Goal: Task Accomplishment & Management: Manage account settings

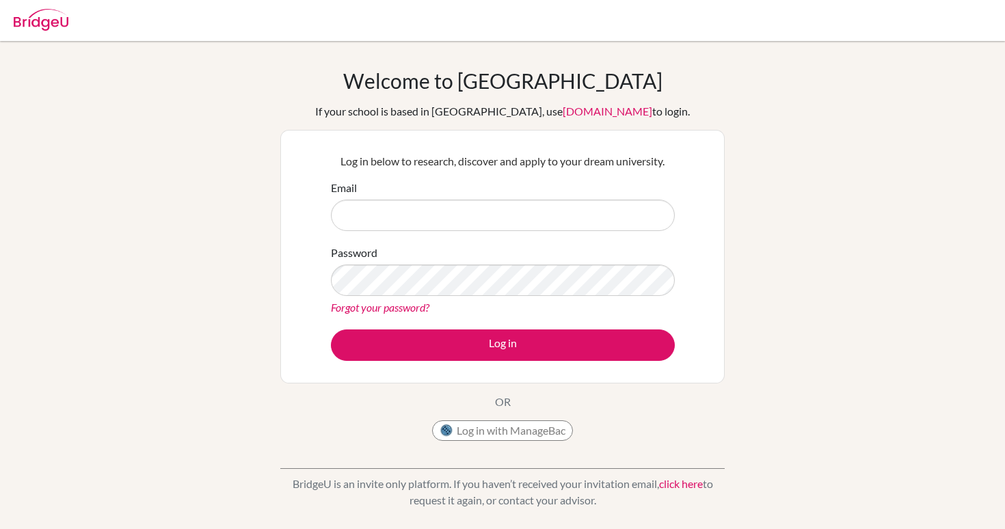
type input "[EMAIL_ADDRESS][DOMAIN_NAME]"
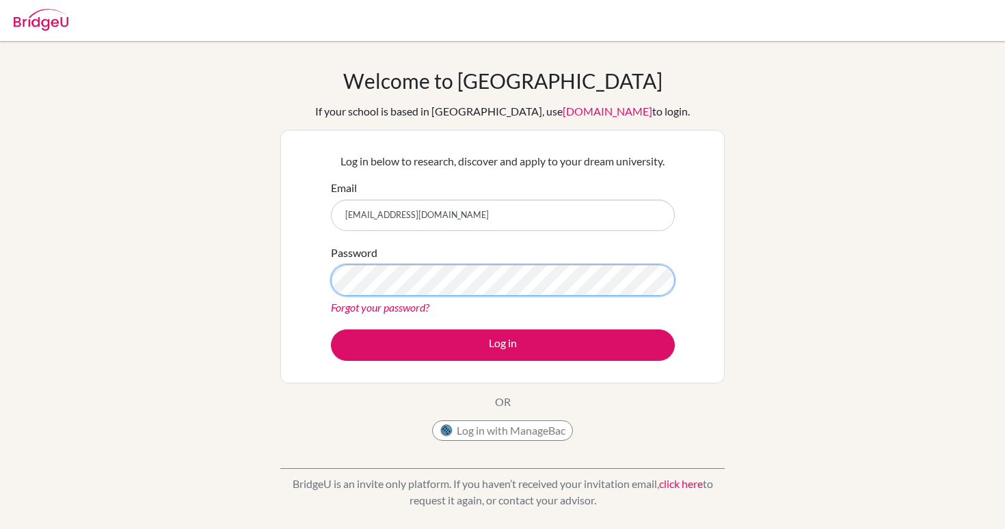
click at [331, 330] on button "Log in" at bounding box center [503, 345] width 344 height 31
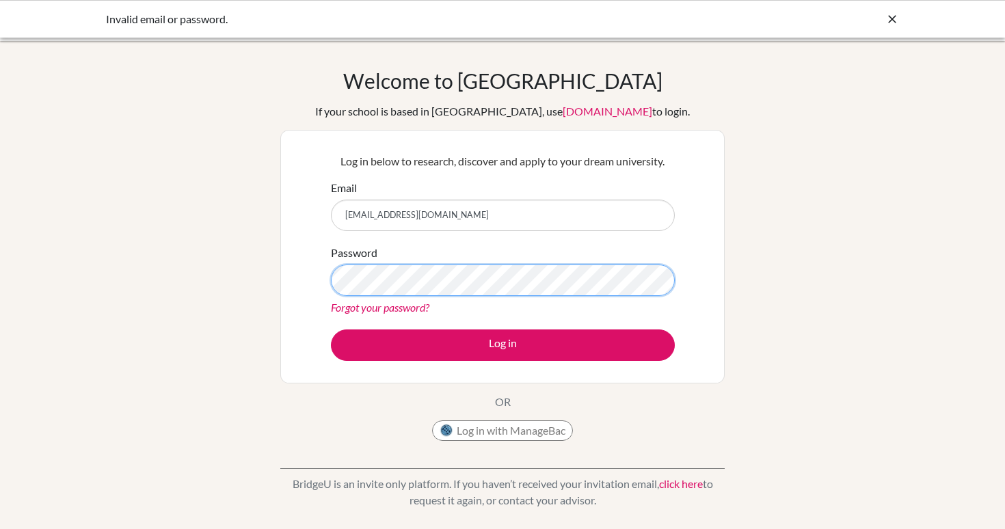
click at [331, 330] on button "Log in" at bounding box center [503, 345] width 344 height 31
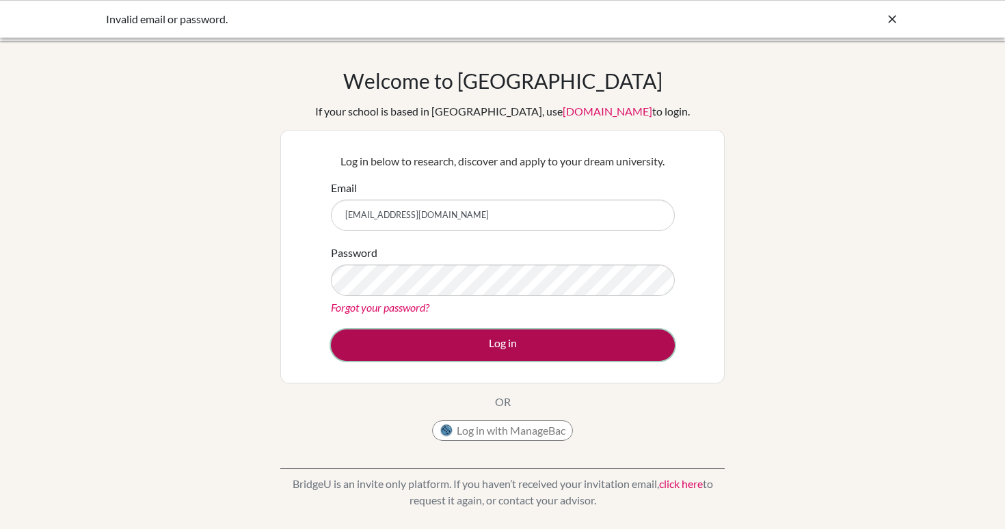
click at [511, 341] on button "Log in" at bounding box center [503, 345] width 344 height 31
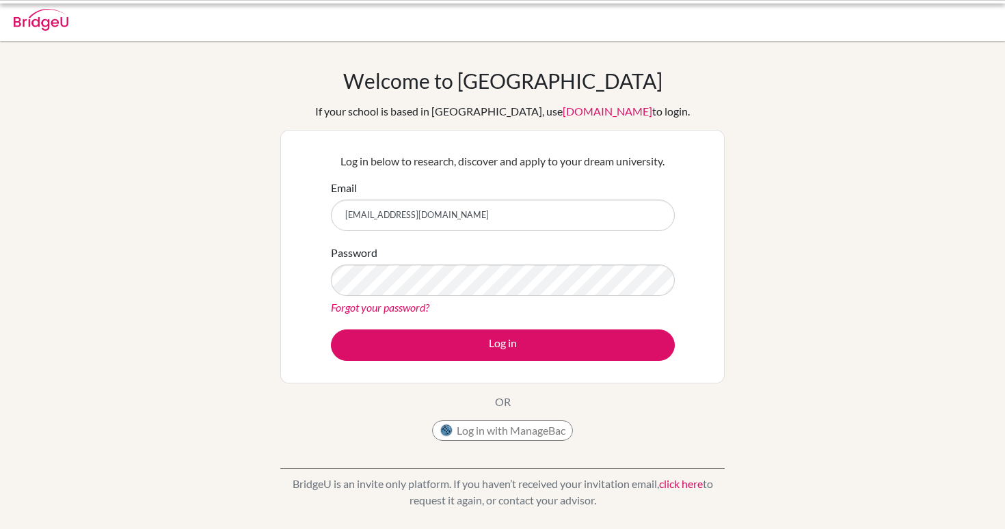
click at [449, 217] on input "[EMAIL_ADDRESS][DOMAIN_NAME]" at bounding box center [503, 215] width 344 height 31
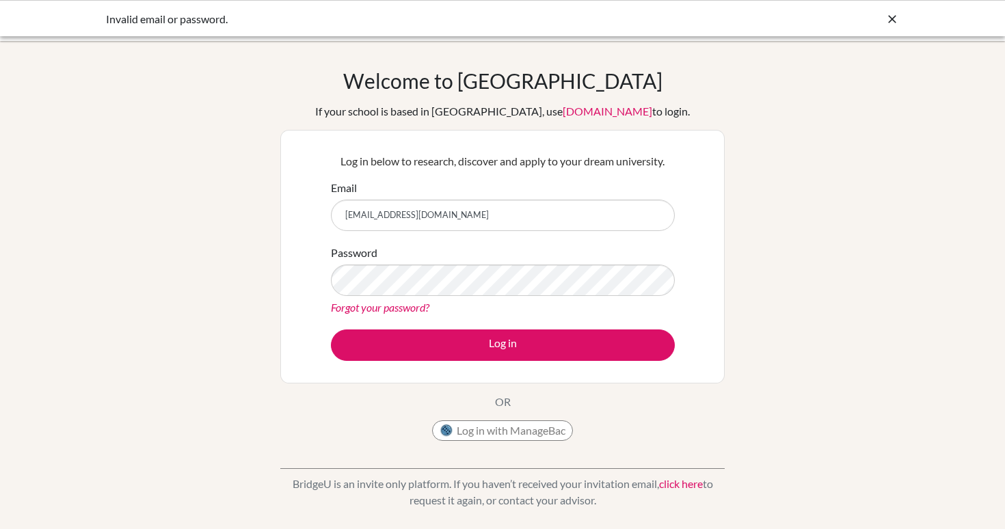
click at [449, 217] on input "[EMAIL_ADDRESS][DOMAIN_NAME]" at bounding box center [503, 215] width 344 height 31
type input "f.poulter@uas.edu.uy"
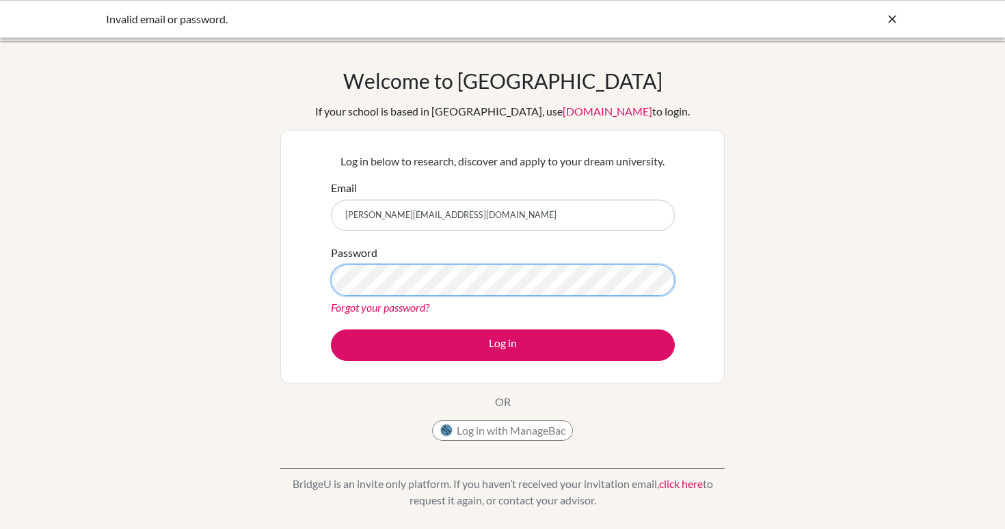
click at [331, 330] on button "Log in" at bounding box center [503, 345] width 344 height 31
